Goal: Task Accomplishment & Management: Use online tool/utility

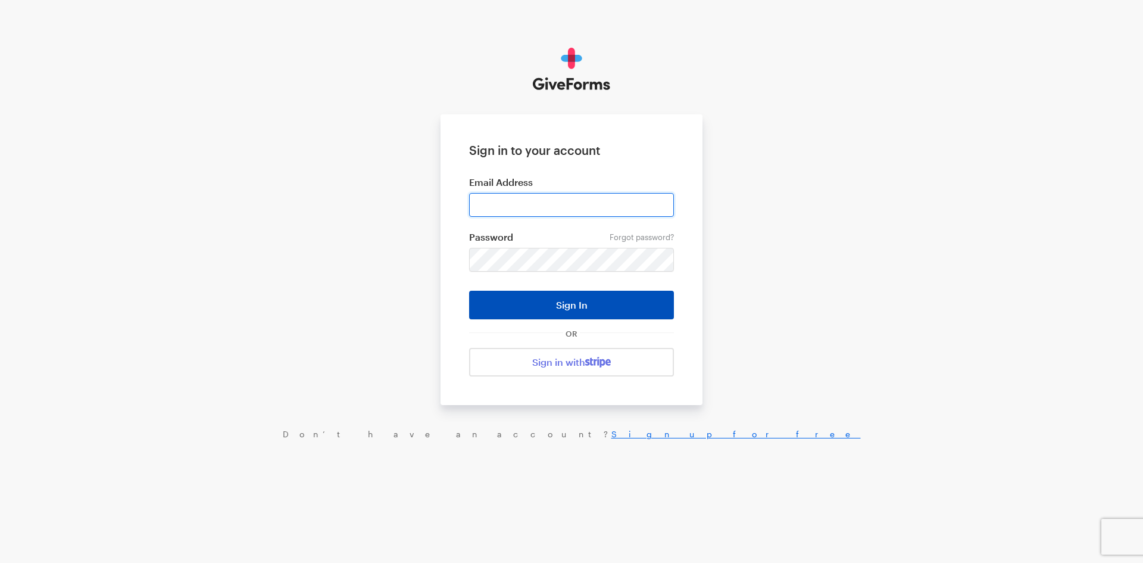
type input "jkerchaert@brightfocus.org"
click at [580, 302] on button "Sign In" at bounding box center [571, 305] width 205 height 29
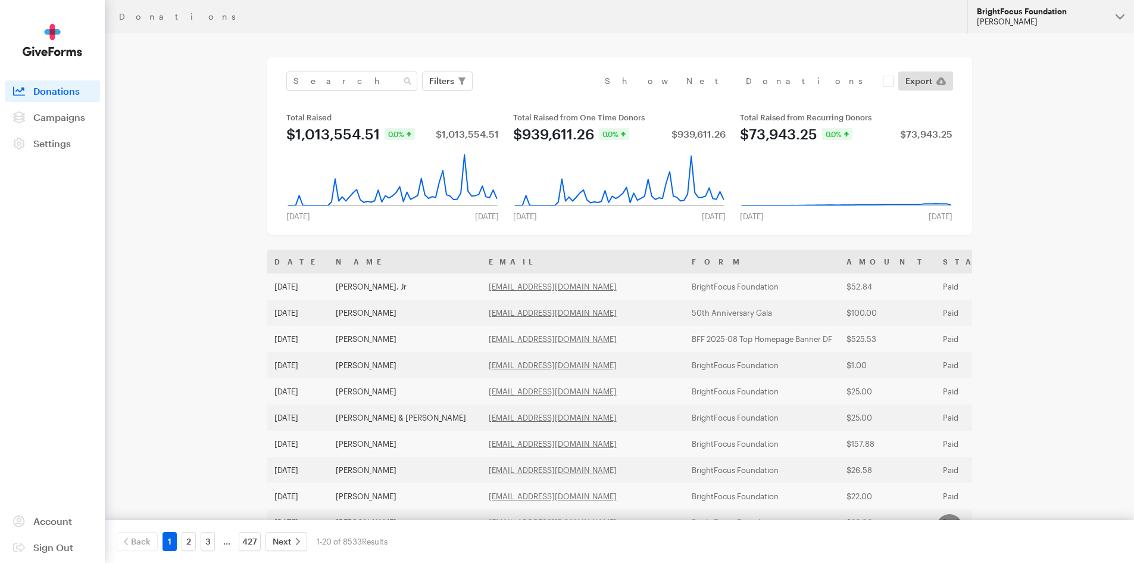
click at [1016, 12] on div "BrightFocus Foundation" at bounding box center [1041, 12] width 129 height 10
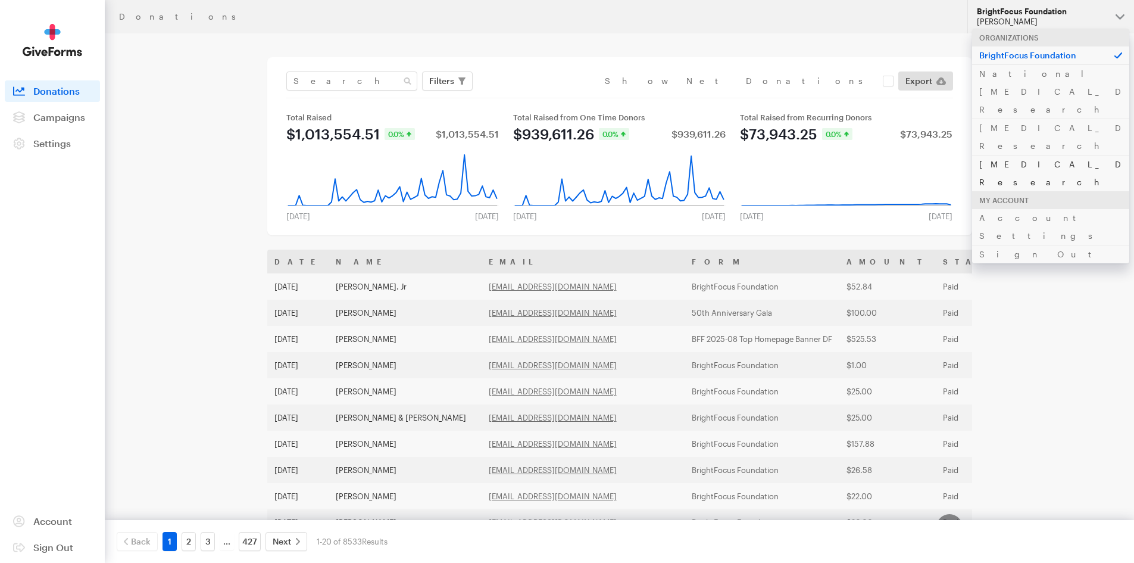
click at [1012, 155] on link "[MEDICAL_DATA] Research" at bounding box center [1050, 173] width 157 height 36
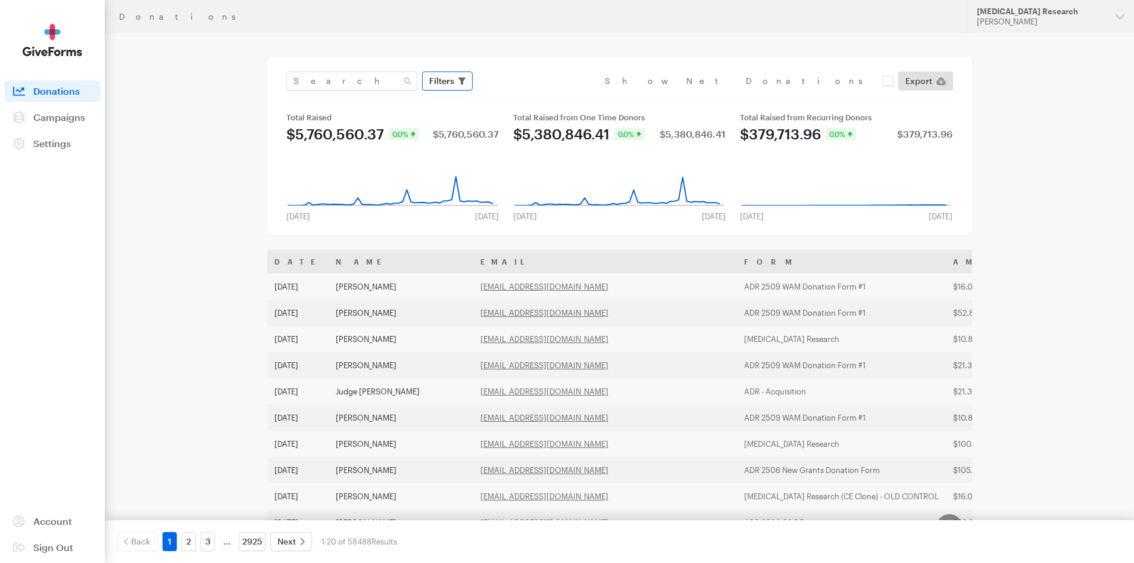
click at [438, 83] on span "Filters" at bounding box center [441, 81] width 25 height 14
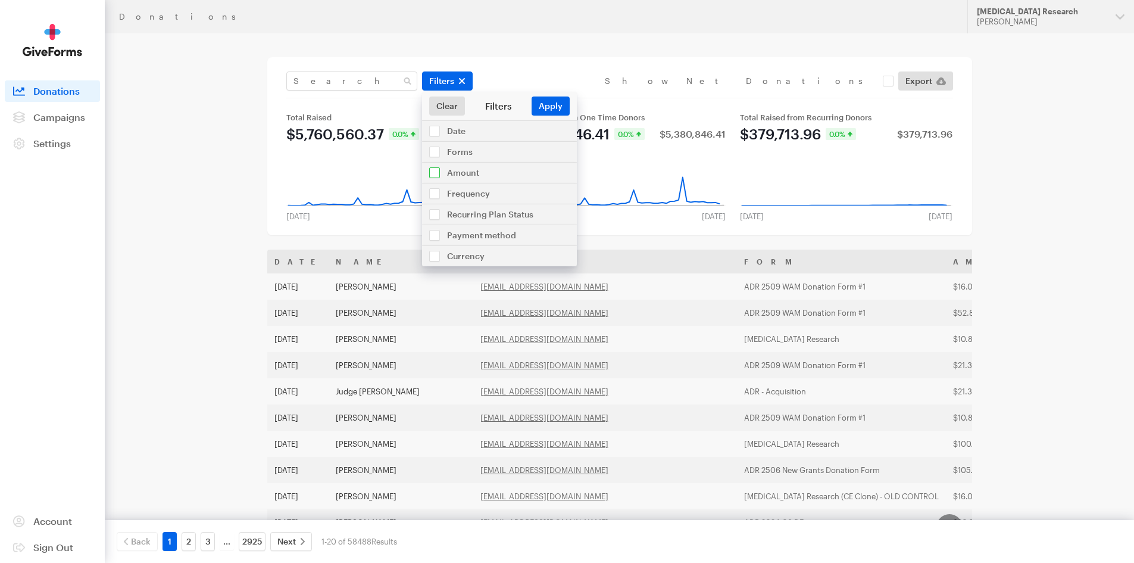
click at [464, 171] on input "checkbox" at bounding box center [499, 173] width 155 height 20
checkbox input "true"
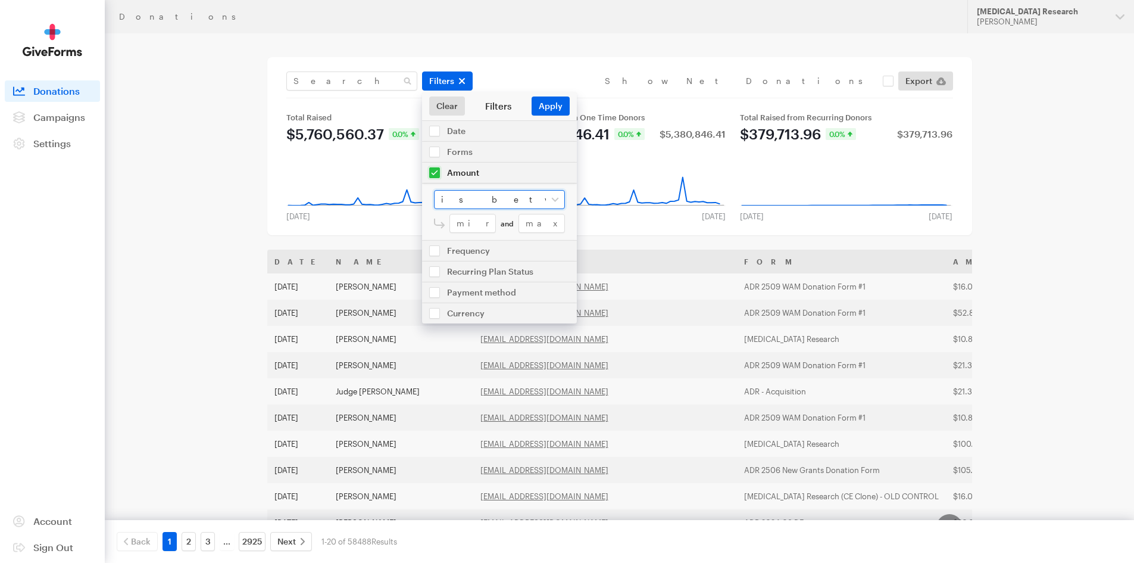
click at [465, 197] on select "is between is less than is greater than is equal to" at bounding box center [499, 199] width 131 height 19
select select "greater"
click at [434, 190] on select "is between is less than is greater than is equal to" at bounding box center [499, 199] width 131 height 19
click at [470, 223] on input "number" at bounding box center [508, 223] width 116 height 19
type input "999"
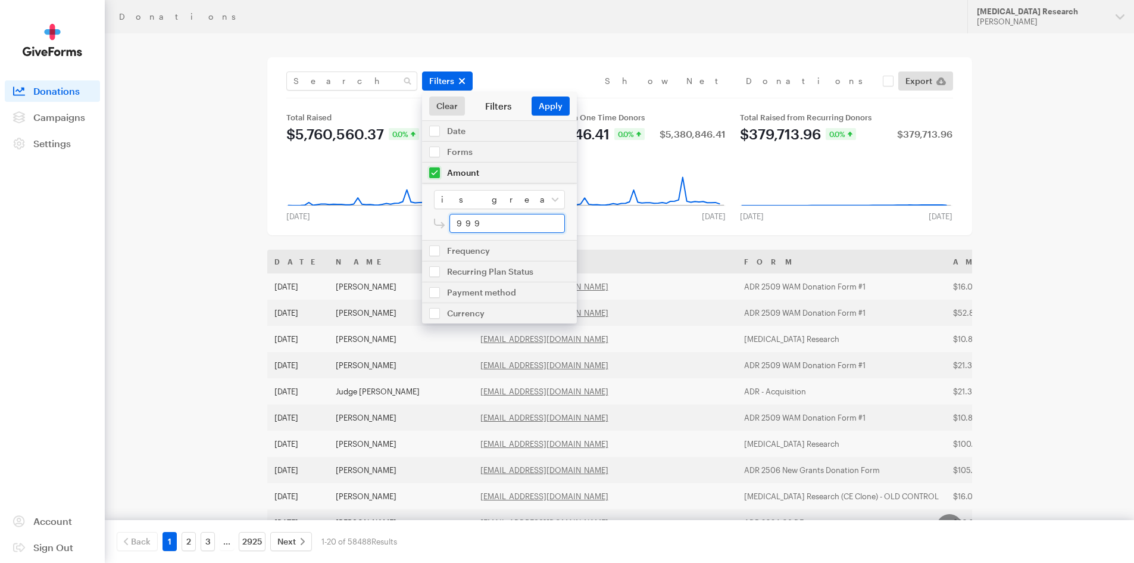
click at [532, 96] on button "Apply" at bounding box center [551, 105] width 38 height 19
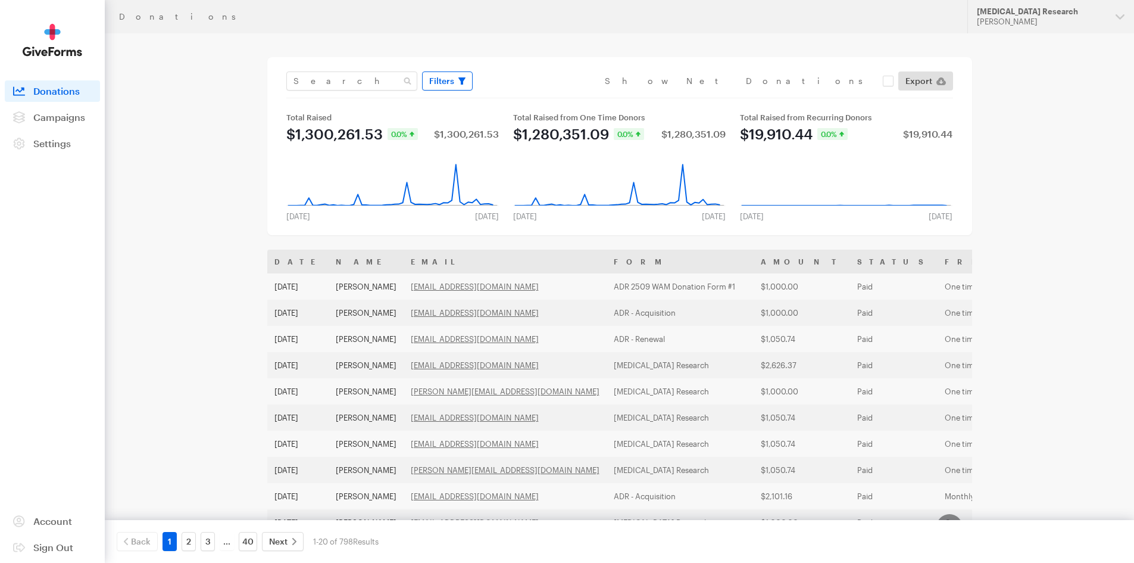
click at [460, 81] on icon "button" at bounding box center [461, 80] width 7 height 7
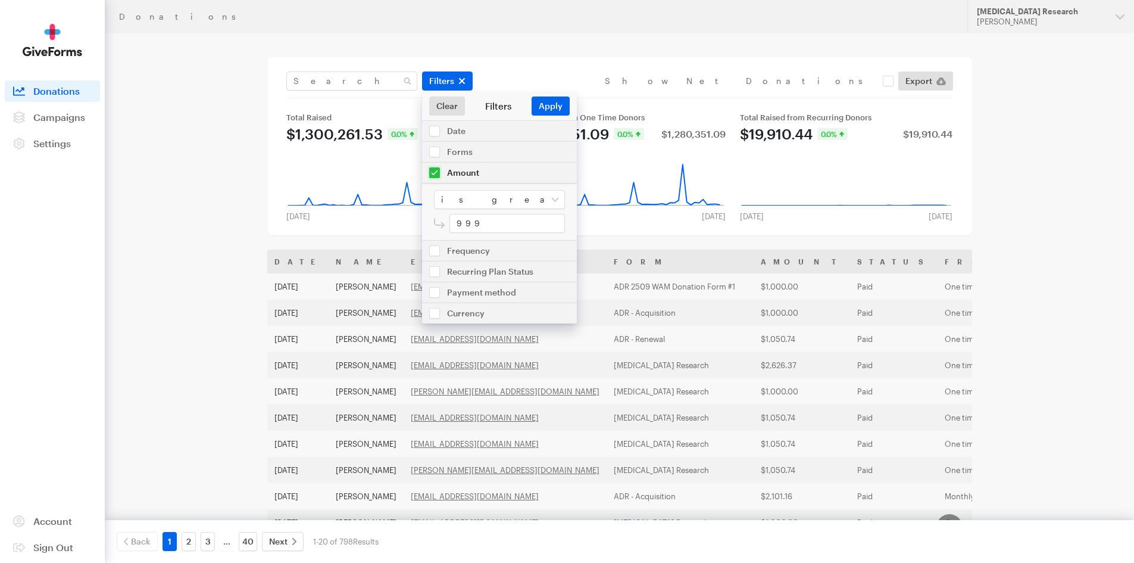
drag, startPoint x: 433, startPoint y: 172, endPoint x: 435, endPoint y: 166, distance: 6.2
click at [433, 171] on input "checkbox" at bounding box center [499, 173] width 155 height 20
checkbox input "false"
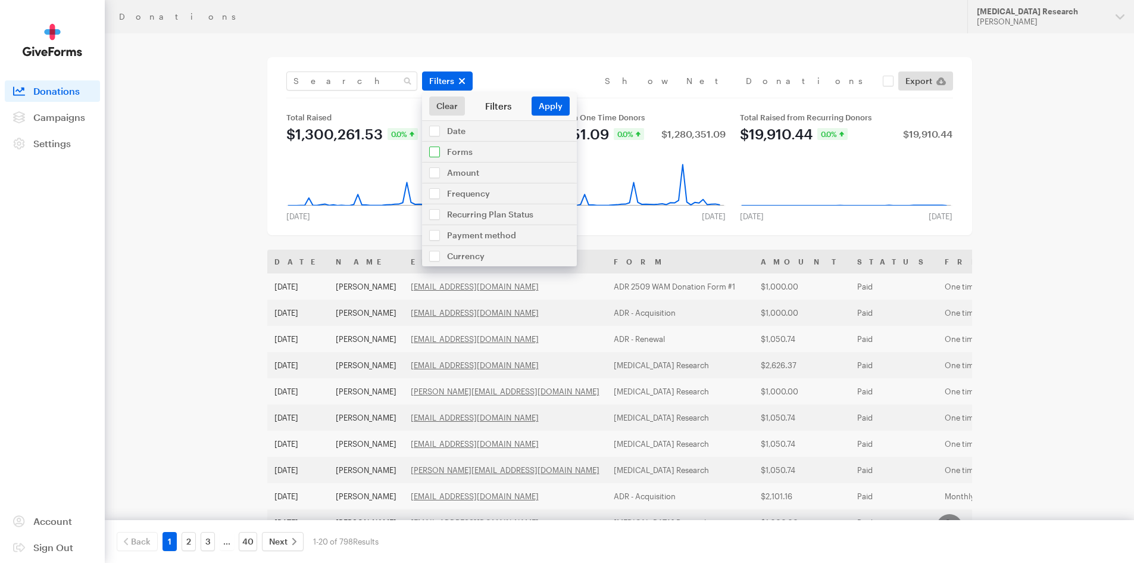
click at [436, 153] on input "checkbox" at bounding box center [499, 152] width 155 height 20
checkbox input "true"
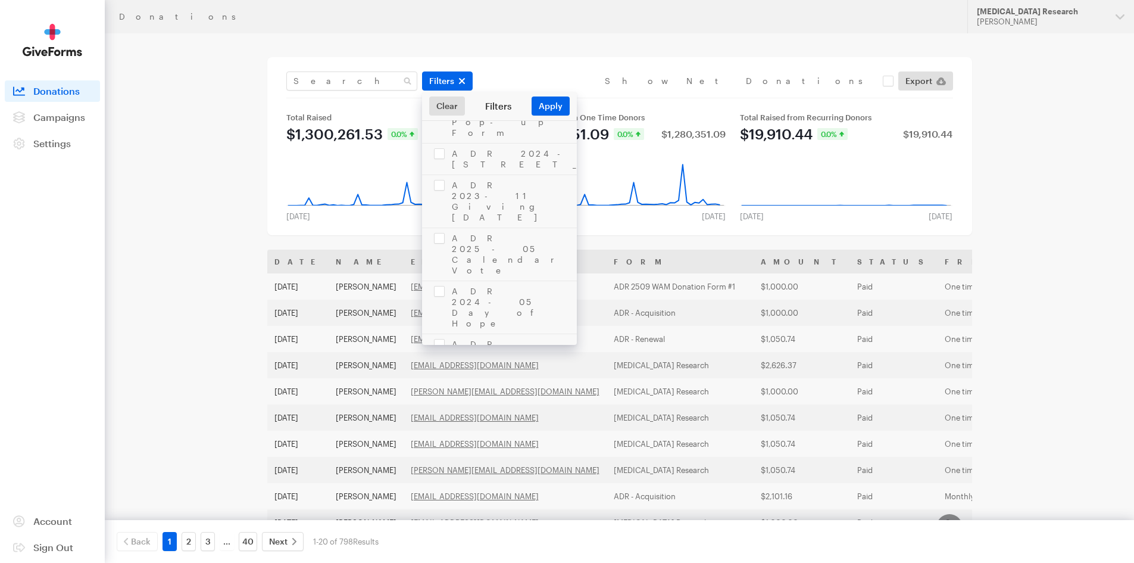
scroll to position [2305, 0]
checkbox input "true"
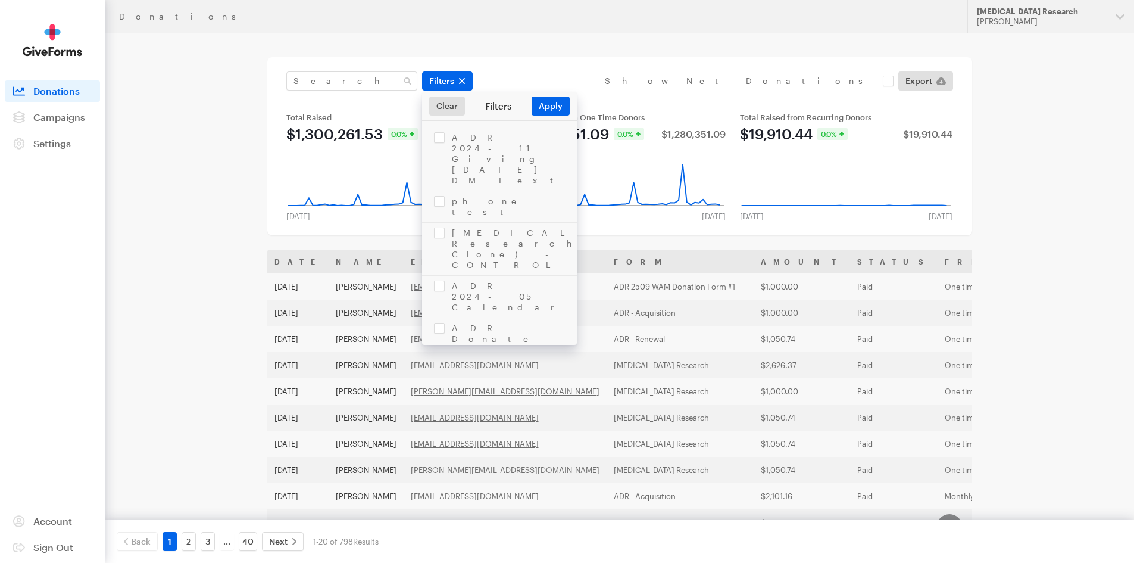
checkbox input "true"
click at [551, 104] on button "Apply" at bounding box center [551, 105] width 38 height 19
